Goal: Complete application form

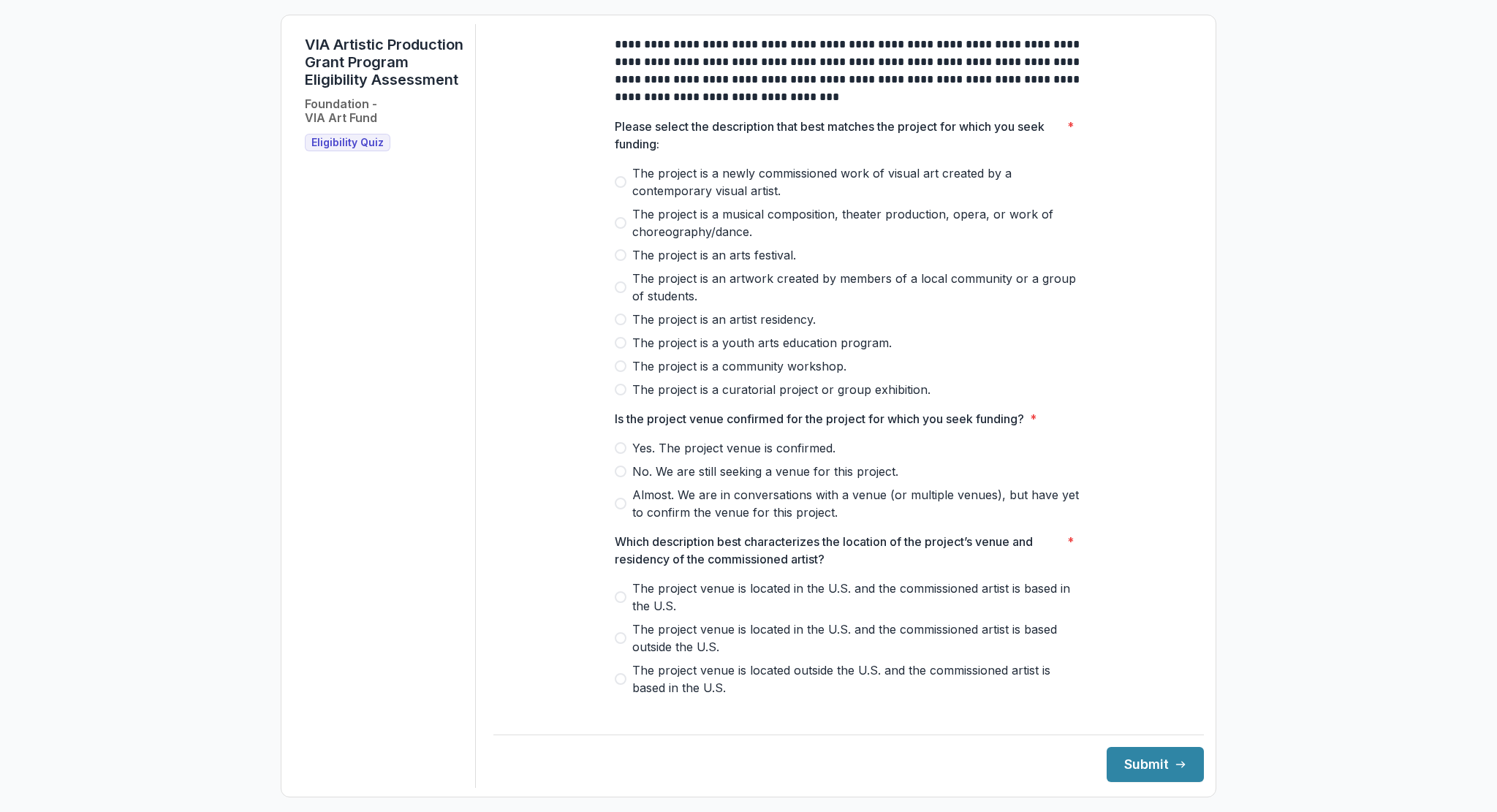
click at [620, 261] on span at bounding box center [620, 255] width 12 height 12
click at [621, 228] on span at bounding box center [620, 223] width 12 height 12
click at [624, 263] on label "The project is an arts festival." at bounding box center [848, 254] width 468 height 18
click at [623, 287] on label "The project is an artwork created by members of a local community or a group of…" at bounding box center [848, 287] width 468 height 35
click at [620, 323] on label "The project is an artist residency." at bounding box center [848, 319] width 468 height 18
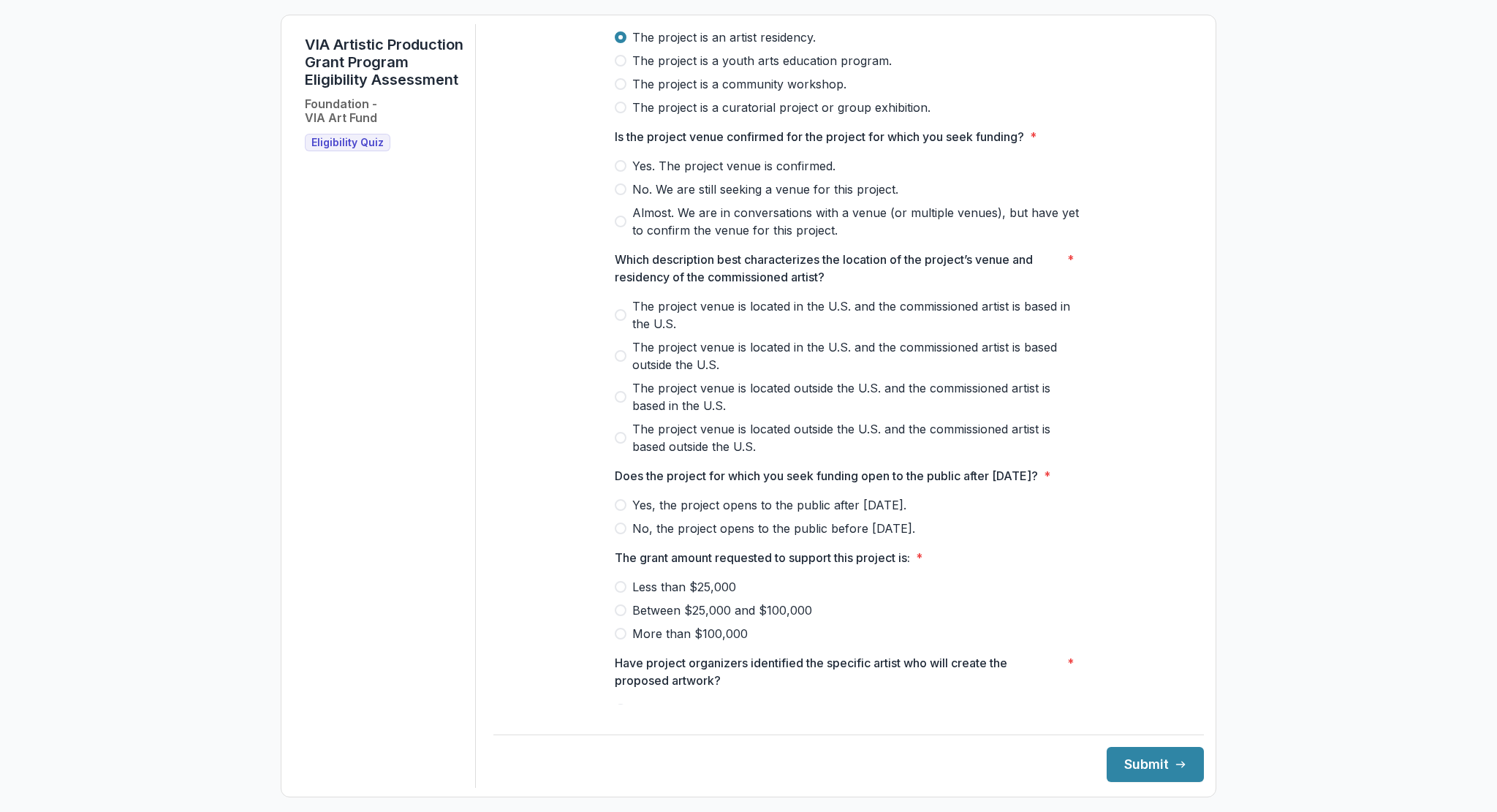
scroll to position [283, 0]
click at [628, 173] on label "Yes. The project venue is confirmed." at bounding box center [848, 164] width 468 height 18
click at [620, 401] on span at bounding box center [620, 395] width 12 height 12
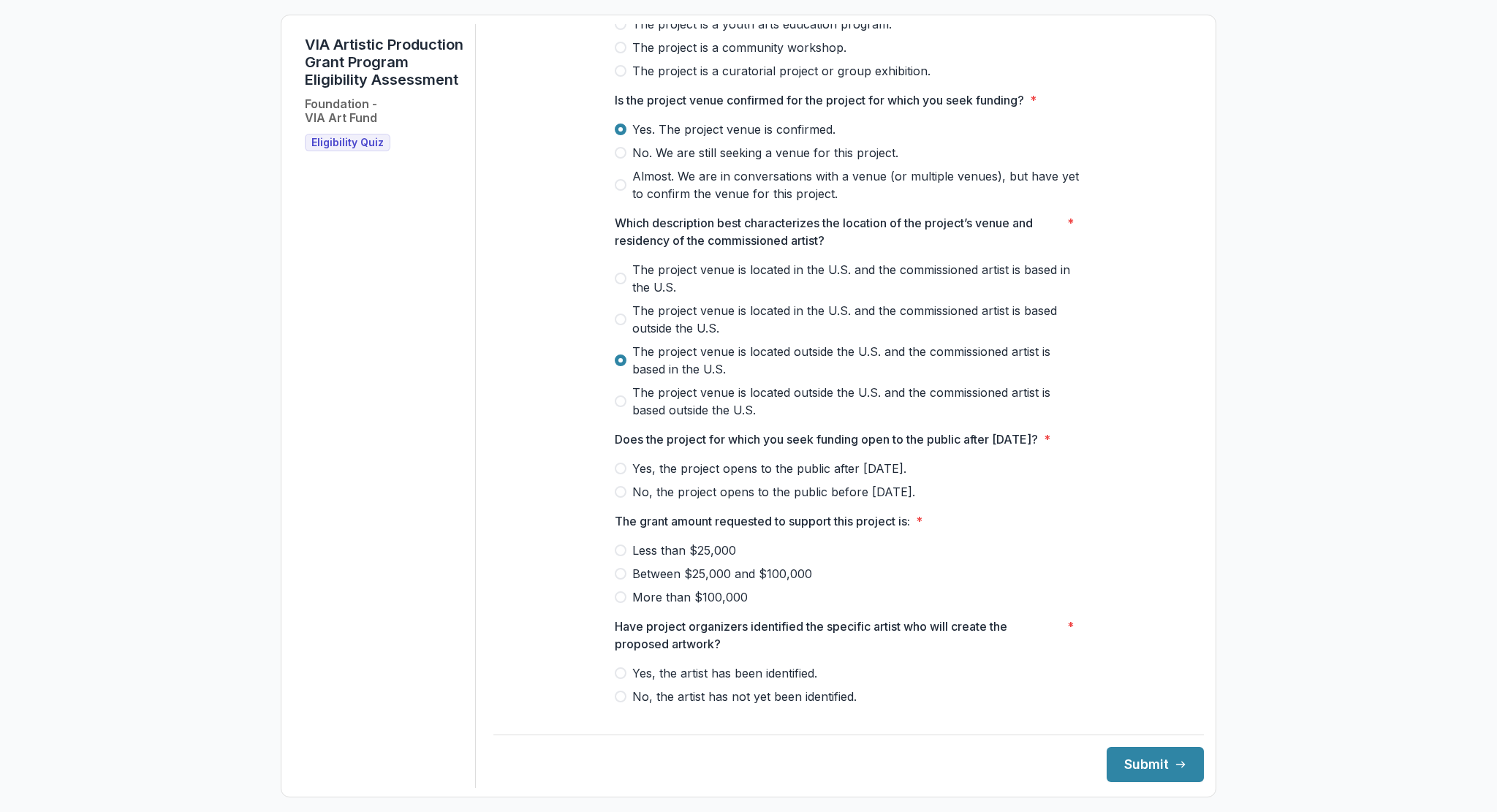
scroll to position [328, 0]
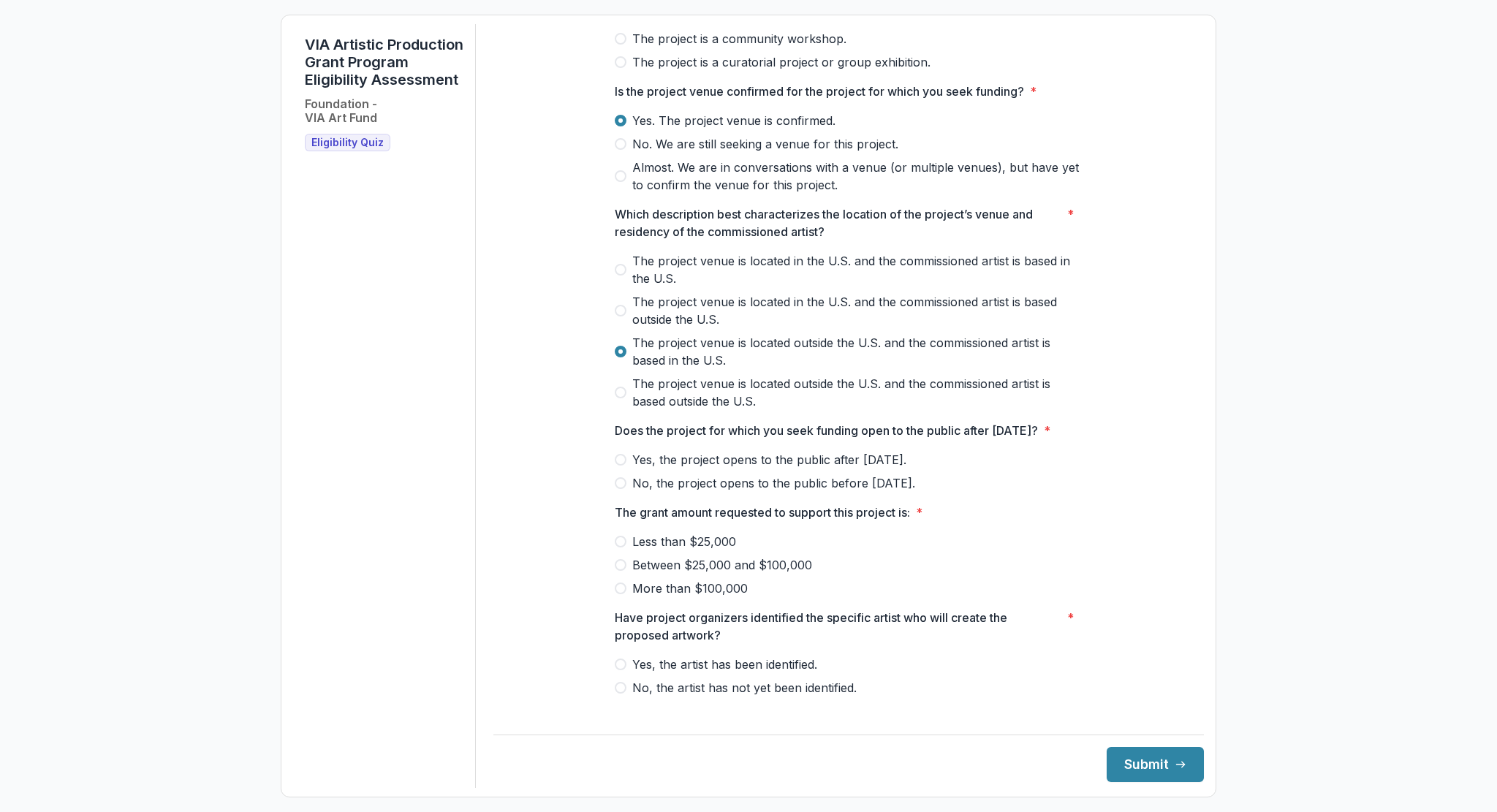
click at [620, 316] on label "The project venue is located in the U.S. and the commissioned artist is based o…" at bounding box center [848, 311] width 468 height 35
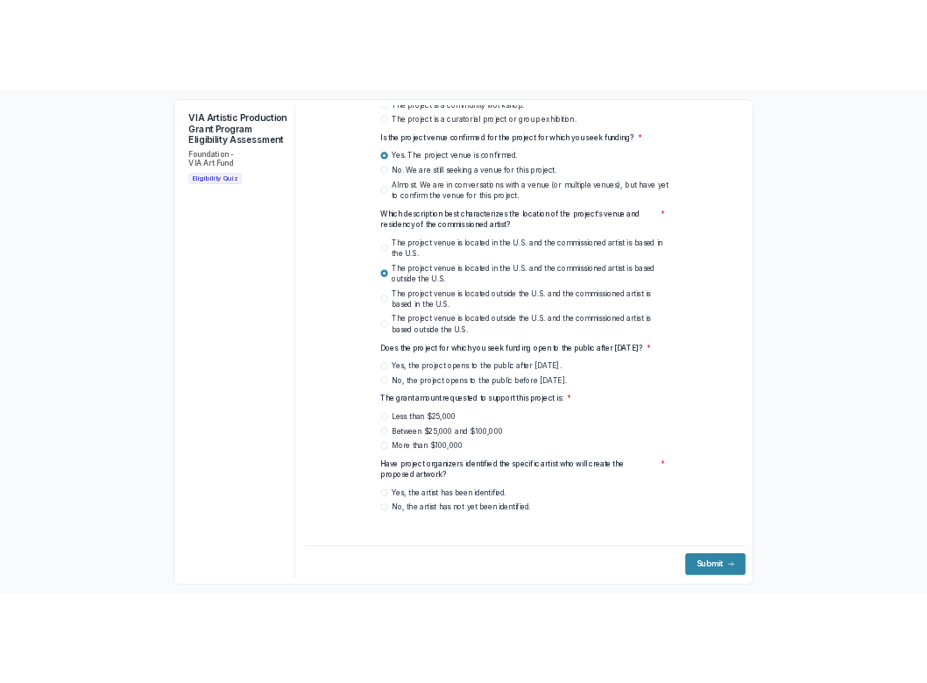
scroll to position [431, 0]
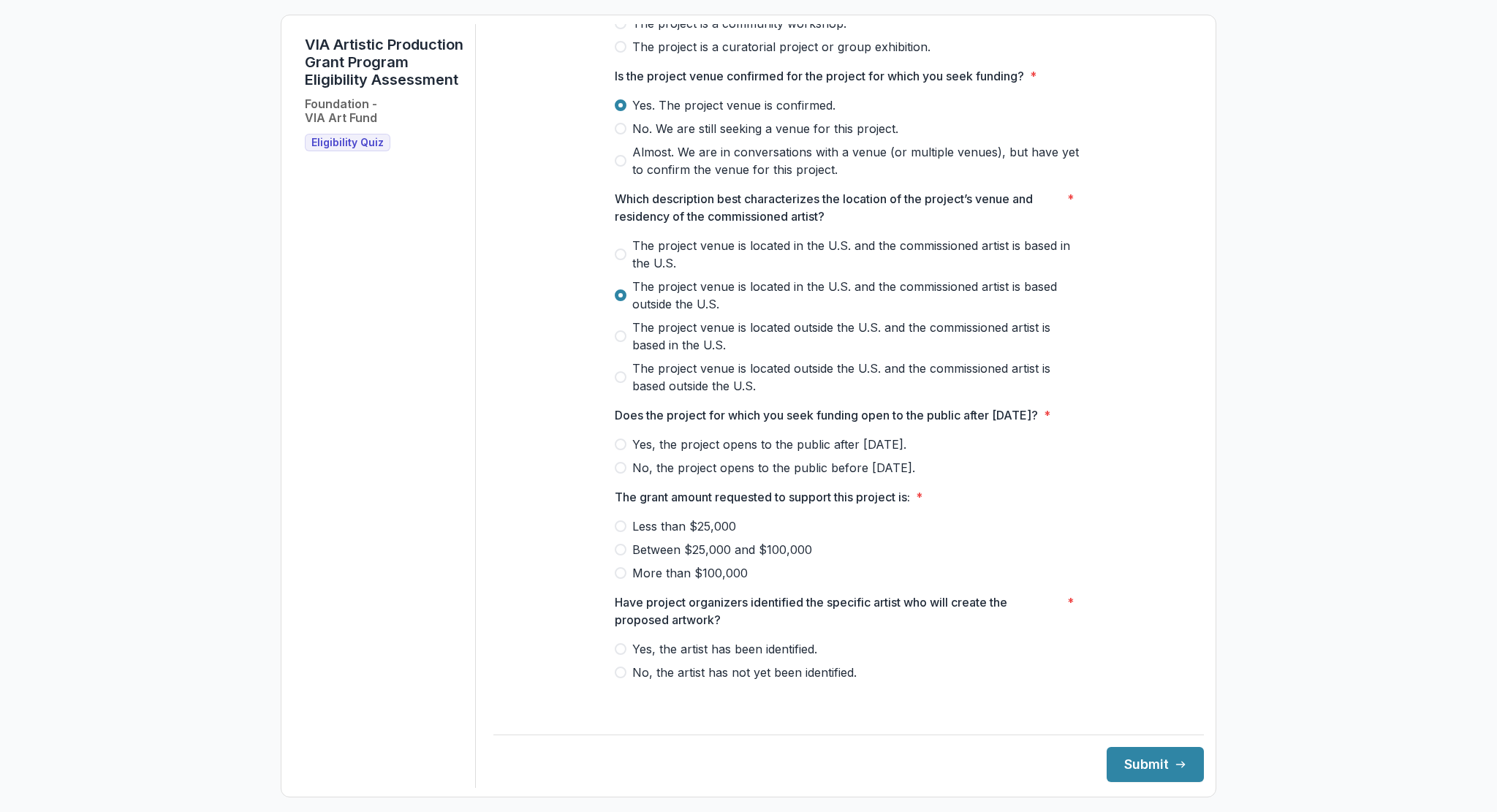
click at [623, 450] on span at bounding box center [620, 444] width 12 height 12
click at [624, 532] on span at bounding box center [620, 526] width 12 height 12
click at [625, 569] on label "Yes, the artist has been identified." at bounding box center [848, 649] width 468 height 18
click at [773, 569] on button "Submit" at bounding box center [1155, 764] width 98 height 35
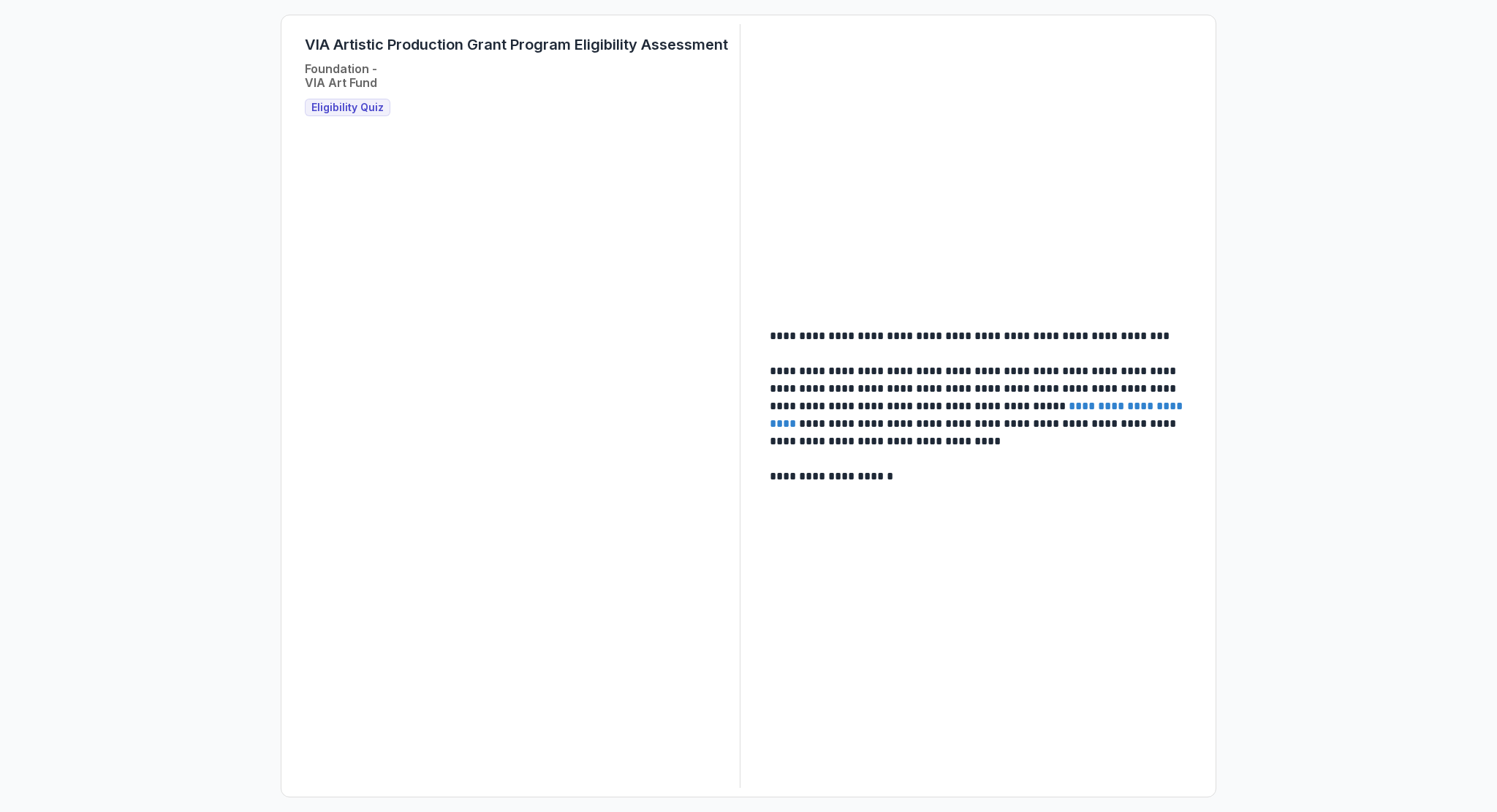
click at [773, 405] on link "**********" at bounding box center [977, 414] width 416 height 28
